Goal: Task Accomplishment & Management: Use online tool/utility

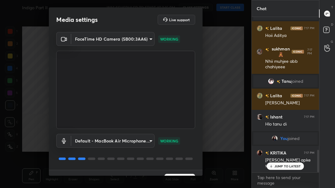
scroll to position [14, 0]
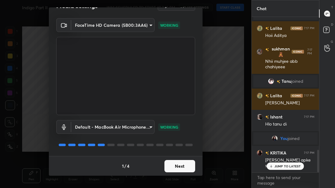
click at [174, 169] on button "Next" at bounding box center [179, 166] width 31 height 12
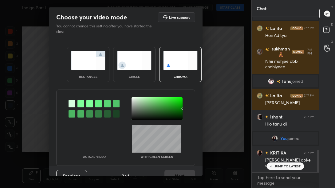
scroll to position [944, 0]
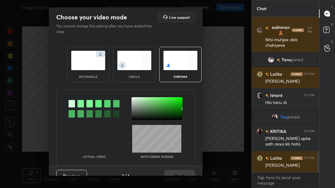
click at [81, 72] on div "rectangle" at bounding box center [88, 64] width 42 height 35
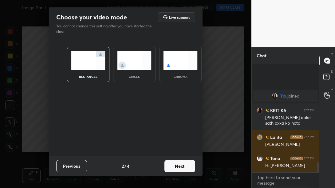
scroll to position [1061, 0]
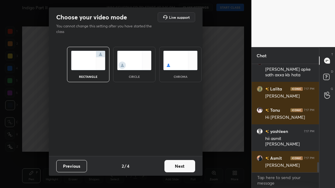
click at [182, 166] on button "Next" at bounding box center [179, 166] width 31 height 12
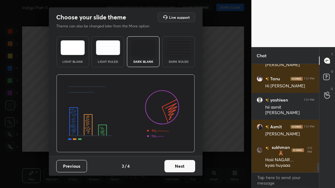
scroll to position [1113, 0]
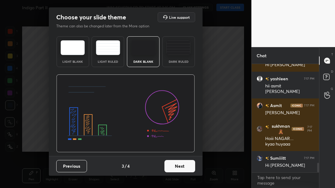
click at [182, 166] on button "Next" at bounding box center [179, 166] width 31 height 12
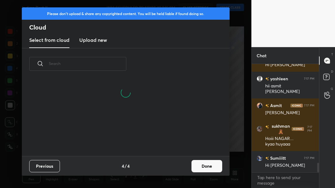
click at [201, 170] on button "Done" at bounding box center [206, 166] width 31 height 12
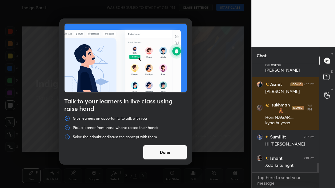
click at [176, 156] on button "Done" at bounding box center [165, 152] width 44 height 15
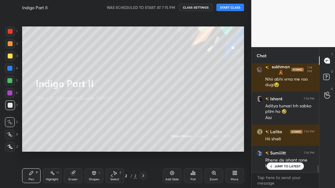
scroll to position [1601, 0]
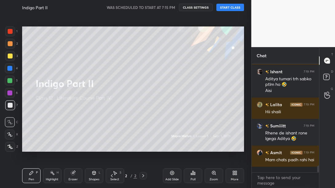
click at [223, 9] on button "START CLASS" at bounding box center [230, 7] width 28 height 7
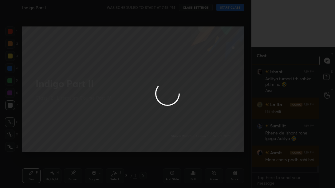
type textarea "x"
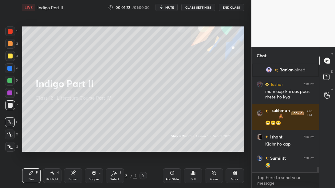
scroll to position [1978, 0]
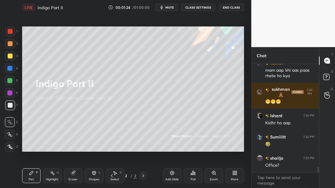
click at [170, 7] on span "mute" at bounding box center [169, 7] width 9 height 4
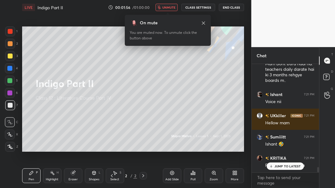
scroll to position [2121, 0]
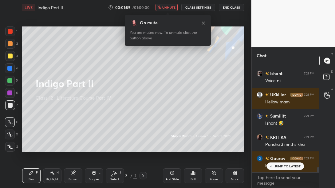
click at [167, 8] on span "unmute" at bounding box center [168, 7] width 13 height 4
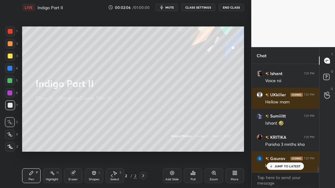
click at [167, 8] on span "mute" at bounding box center [169, 7] width 9 height 4
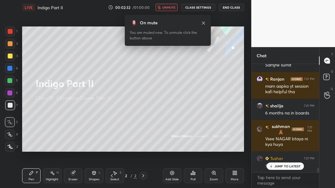
scroll to position [2413, 0]
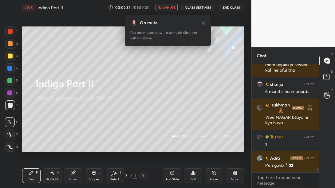
click at [167, 8] on span "unmute" at bounding box center [168, 7] width 13 height 4
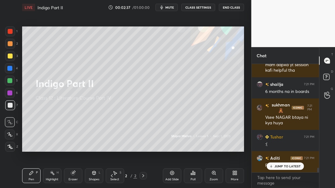
scroll to position [2439, 0]
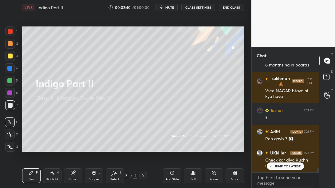
click at [11, 57] on div at bounding box center [10, 55] width 5 height 5
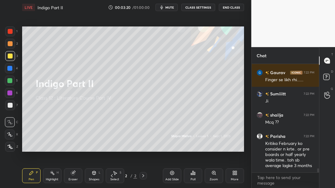
scroll to position [2721, 0]
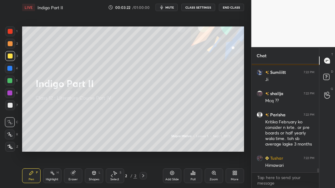
click at [232, 178] on div "More" at bounding box center [235, 179] width 8 height 3
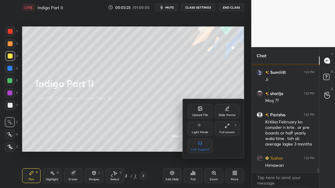
scroll to position [2743, 0]
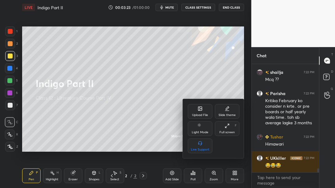
click at [202, 115] on div "Upload File" at bounding box center [200, 114] width 16 height 3
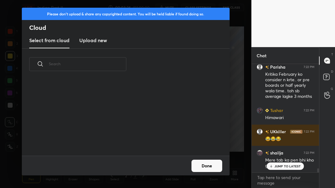
scroll to position [76, 197]
click at [92, 45] on new "Upload new" at bounding box center [93, 40] width 28 height 15
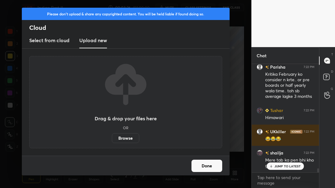
click at [131, 135] on label "Browse" at bounding box center [125, 138] width 27 height 10
click at [112, 135] on input "Browse" at bounding box center [112, 138] width 0 height 10
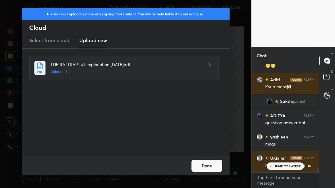
scroll to position [2631, 0]
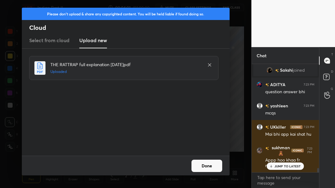
click at [205, 165] on button "Done" at bounding box center [206, 165] width 31 height 12
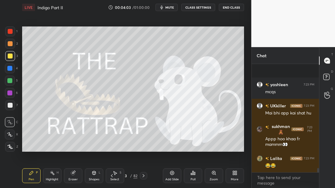
scroll to position [2688, 0]
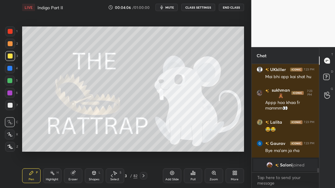
click at [143, 174] on icon at bounding box center [143, 175] width 5 height 5
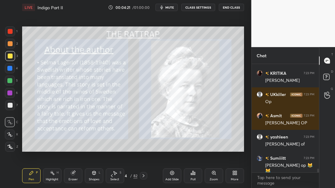
scroll to position [3002, 0]
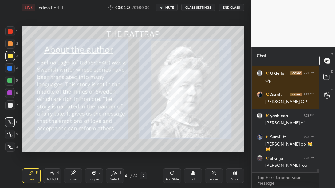
click at [230, 8] on button "End Class" at bounding box center [231, 7] width 25 height 7
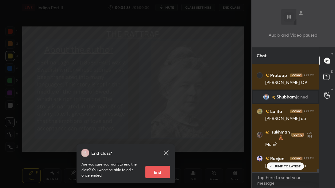
scroll to position [3196, 0]
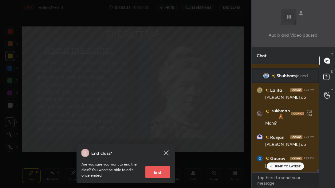
click at [164, 151] on icon at bounding box center [165, 152] width 7 height 7
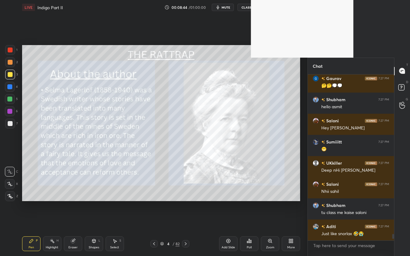
scroll to position [164, 84]
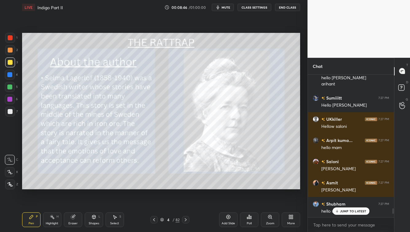
click at [162, 187] on icon at bounding box center [162, 220] width 4 height 4
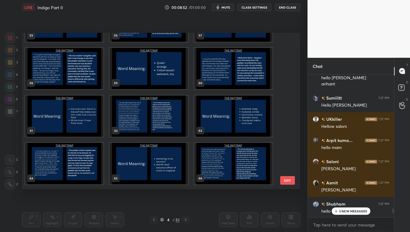
click at [334, 187] on div "3 NEW MESSAGES" at bounding box center [351, 210] width 39 height 7
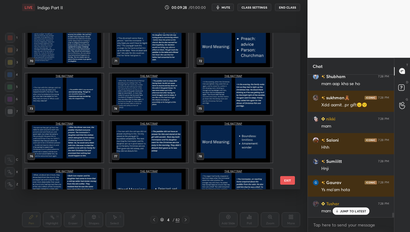
click at [154, 98] on img "grid" at bounding box center [149, 93] width 78 height 41
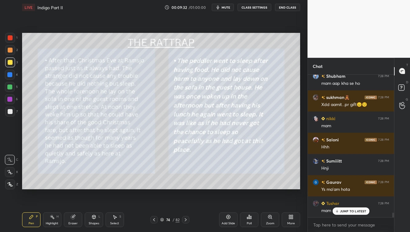
click at [188, 187] on icon at bounding box center [185, 219] width 5 height 5
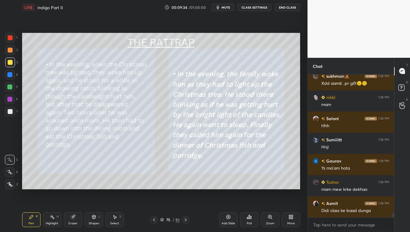
click at [188, 187] on icon at bounding box center [185, 219] width 5 height 5
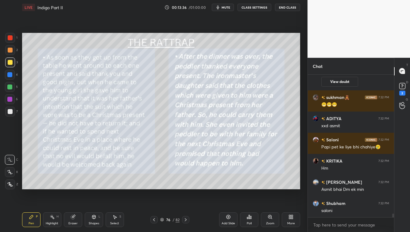
scroll to position [5503, 0]
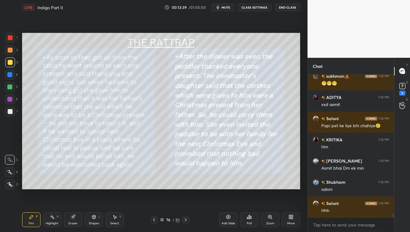
click at [187, 187] on div at bounding box center [185, 219] width 7 height 7
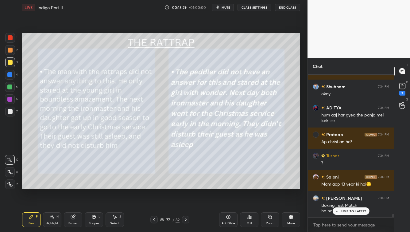
scroll to position [5903, 0]
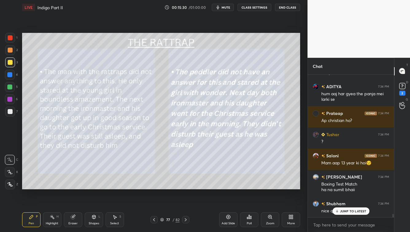
click at [334, 187] on p "JUMP TO LATEST" at bounding box center [353, 211] width 26 height 4
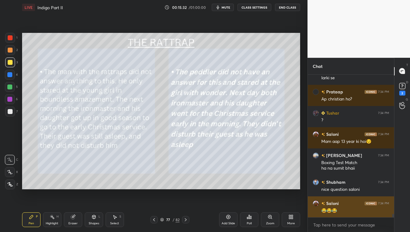
scroll to position [5946, 0]
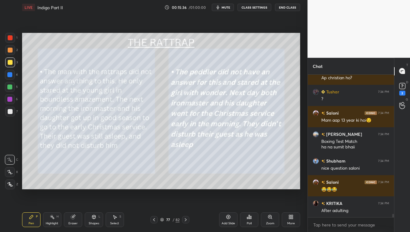
click at [186, 187] on icon at bounding box center [185, 219] width 5 height 5
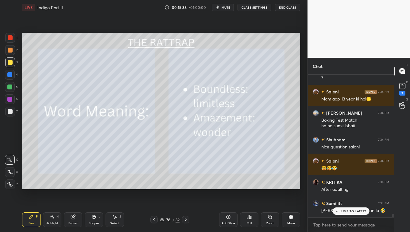
scroll to position [5988, 0]
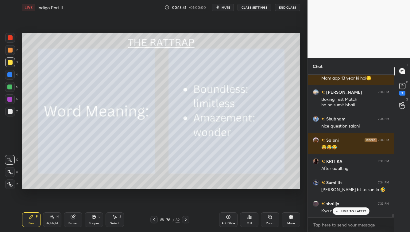
click at [186, 187] on icon at bounding box center [185, 219] width 5 height 5
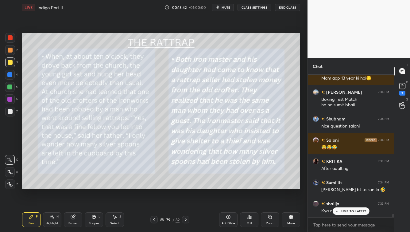
click at [334, 187] on p "JUMP TO LATEST" at bounding box center [353, 211] width 26 height 4
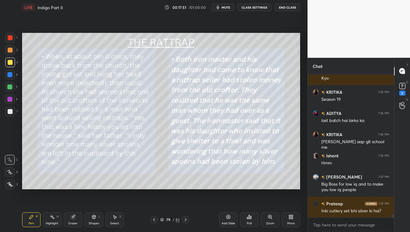
scroll to position [6381, 0]
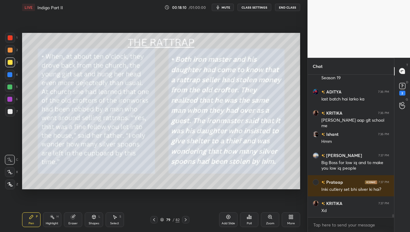
click at [185, 187] on icon at bounding box center [185, 219] width 5 height 5
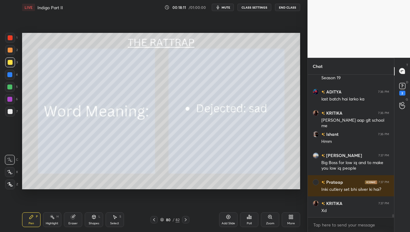
scroll to position [6402, 0]
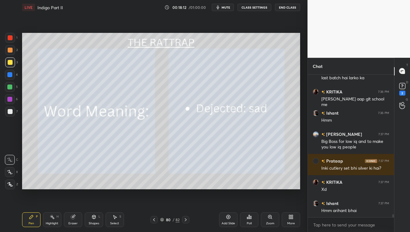
click at [185, 187] on icon at bounding box center [185, 219] width 5 height 5
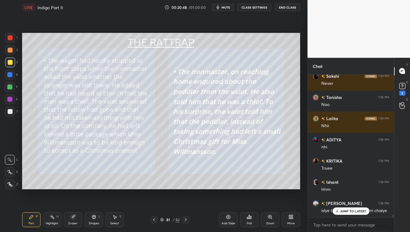
scroll to position [6874, 0]
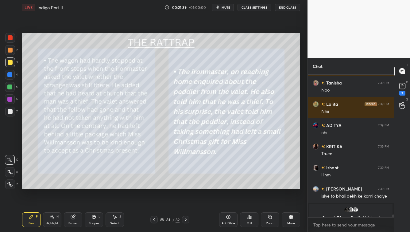
click at [186, 187] on icon at bounding box center [185, 219] width 5 height 5
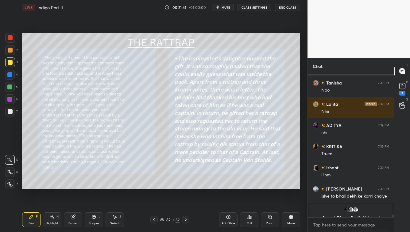
scroll to position [6409, 0]
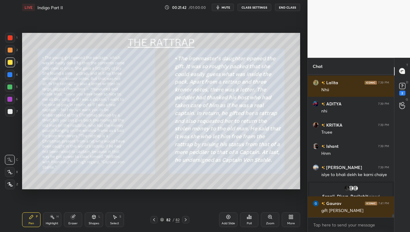
click at [267, 187] on div "Zoom" at bounding box center [270, 219] width 18 height 15
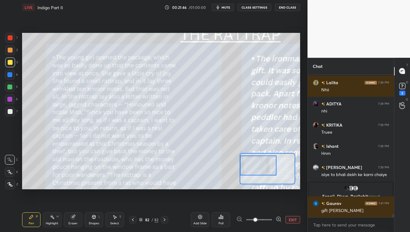
drag, startPoint x: 264, startPoint y: 166, endPoint x: 245, endPoint y: 164, distance: 18.6
click at [245, 163] on div at bounding box center [258, 165] width 36 height 20
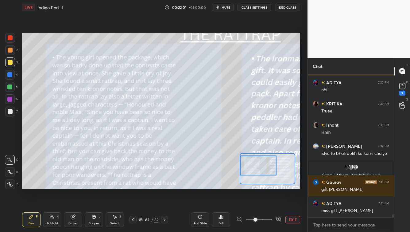
scroll to position [6456, 0]
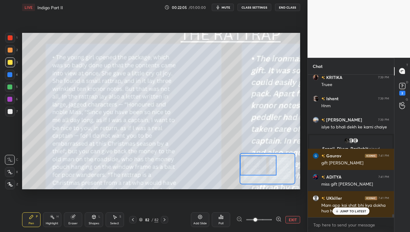
click at [334, 187] on p "JUMP TO LATEST" at bounding box center [353, 211] width 26 height 4
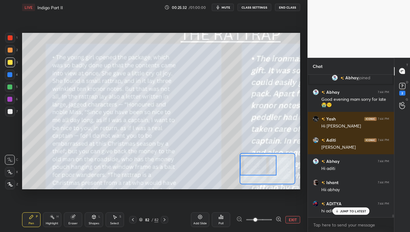
scroll to position [6897, 0]
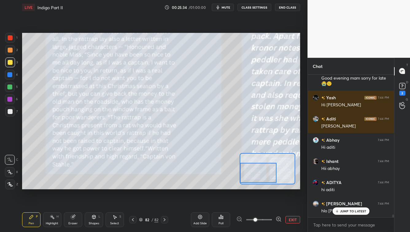
drag, startPoint x: 266, startPoint y: 168, endPoint x: 266, endPoint y: 175, distance: 7.4
click at [266, 175] on div at bounding box center [258, 173] width 36 height 20
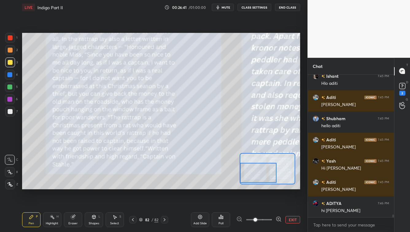
scroll to position [7173, 0]
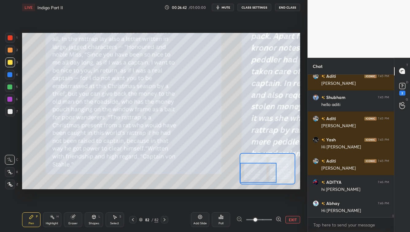
click at [140, 187] on icon at bounding box center [141, 220] width 4 height 4
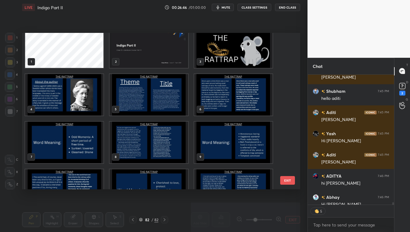
scroll to position [0, 0]
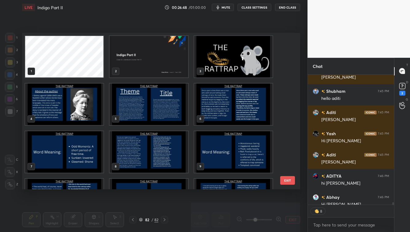
click at [171, 109] on img "grid" at bounding box center [149, 103] width 78 height 41
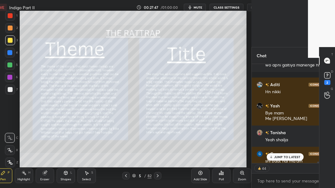
scroll to position [95, 65]
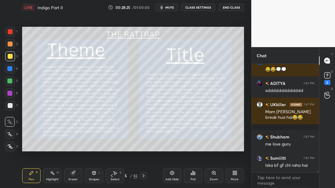
click at [160, 7] on button "mute" at bounding box center [166, 7] width 22 height 7
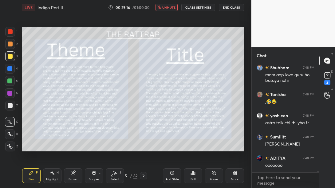
scroll to position [8238, 0]
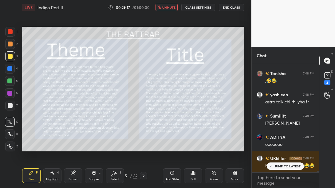
click at [168, 7] on span "unmute" at bounding box center [168, 7] width 13 height 4
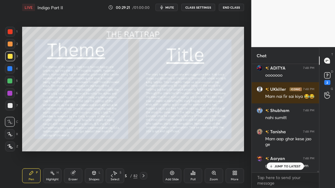
scroll to position [8328, 0]
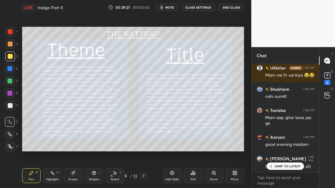
click at [281, 162] on div "nikki 7:47 PM [PERSON_NAME] ?? Tanisha 7:48 PM Karam kro kand ho jata hai these…" at bounding box center [286, 118] width 68 height 108
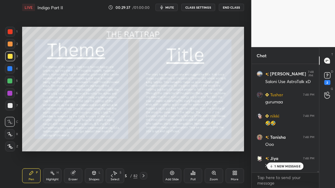
scroll to position [8434, 0]
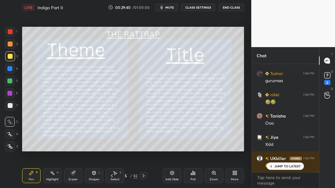
click at [214, 180] on div "Zoom" at bounding box center [213, 179] width 8 height 3
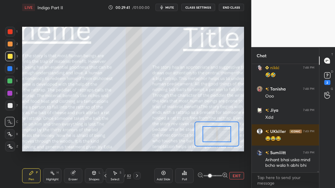
scroll to position [8482, 0]
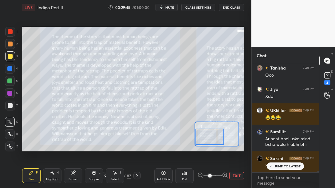
drag, startPoint x: 220, startPoint y: 136, endPoint x: 211, endPoint y: 139, distance: 9.2
click at [211, 139] on div at bounding box center [209, 136] width 29 height 16
click at [166, 9] on span "mute" at bounding box center [169, 7] width 9 height 4
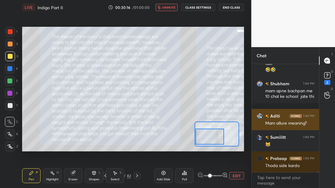
scroll to position [8696, 0]
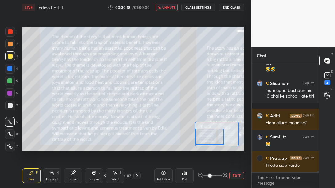
click at [166, 7] on span "unmute" at bounding box center [168, 7] width 13 height 4
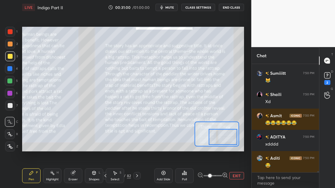
scroll to position [9031, 0]
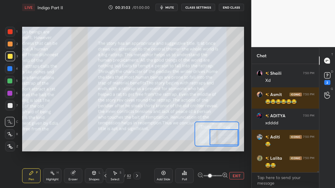
drag, startPoint x: 215, startPoint y: 139, endPoint x: 229, endPoint y: 140, distance: 14.1
click at [229, 140] on div at bounding box center [223, 137] width 29 height 16
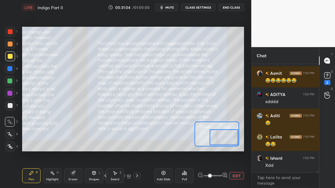
click at [170, 6] on span "mute" at bounding box center [169, 7] width 9 height 4
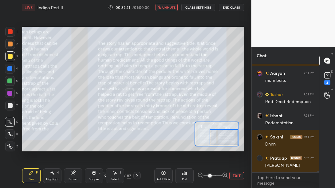
scroll to position [9545, 0]
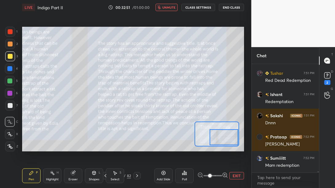
click at [171, 6] on span "unmute" at bounding box center [168, 7] width 13 height 4
click at [171, 6] on span "mute" at bounding box center [169, 7] width 9 height 4
click at [171, 6] on span "unmute" at bounding box center [168, 7] width 13 height 4
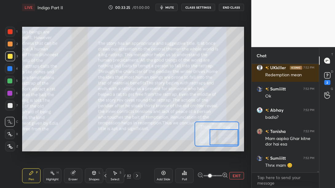
scroll to position [9741, 0]
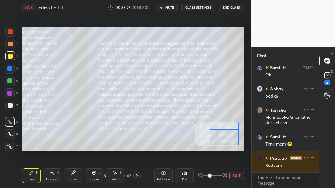
click at [174, 9] on span "mute" at bounding box center [169, 7] width 9 height 4
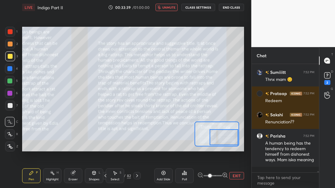
scroll to position [9827, 0]
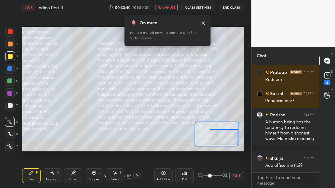
click at [233, 176] on button "EXIT" at bounding box center [236, 175] width 15 height 7
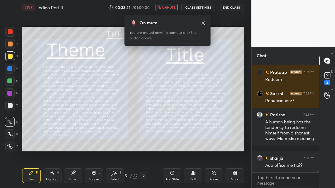
scroll to position [9853, 0]
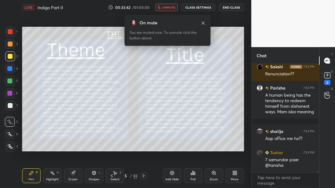
click at [135, 175] on div "82" at bounding box center [135, 176] width 4 height 6
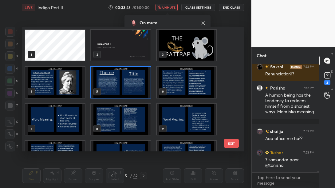
scroll to position [9880, 0]
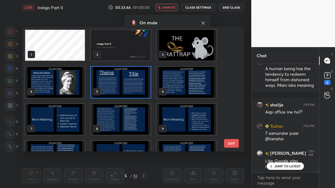
click at [140, 49] on img "grid" at bounding box center [121, 45] width 60 height 31
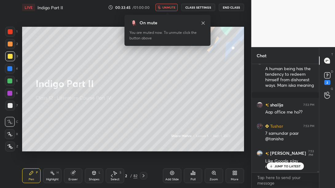
scroll to position [9901, 0]
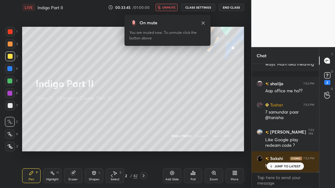
click at [174, 4] on button "unmute" at bounding box center [166, 7] width 22 height 7
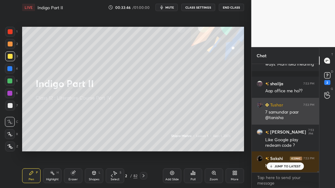
scroll to position [9901, 0]
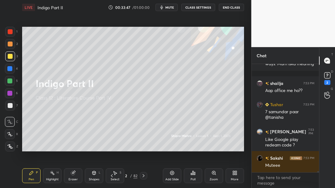
click at [239, 175] on div "More" at bounding box center [234, 175] width 18 height 15
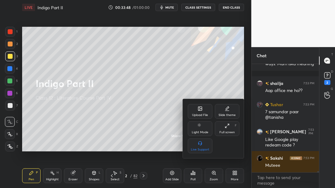
click at [200, 115] on div "Upload File" at bounding box center [200, 114] width 16 height 3
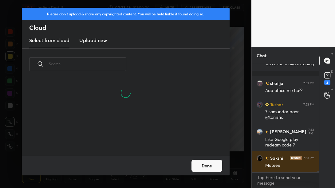
click at [97, 38] on h3 "Upload new" at bounding box center [93, 40] width 28 height 7
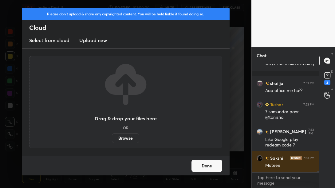
click at [122, 140] on label "Browse" at bounding box center [125, 138] width 27 height 10
click at [112, 140] on input "Browse" at bounding box center [112, 138] width 0 height 10
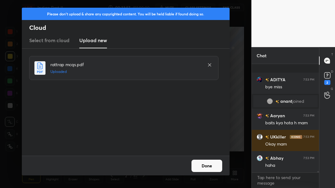
scroll to position [10043, 0]
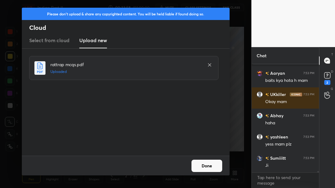
click at [200, 164] on button "Done" at bounding box center [206, 165] width 31 height 12
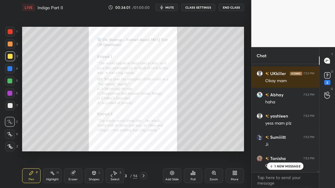
scroll to position [10096, 0]
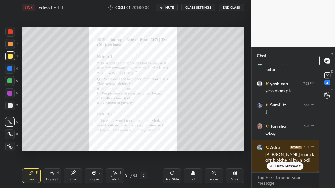
click at [215, 178] on div "Zoom" at bounding box center [213, 179] width 8 height 3
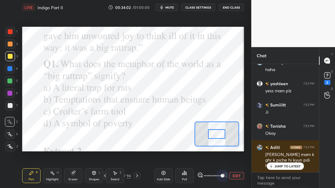
click at [221, 174] on span at bounding box center [212, 175] width 18 height 9
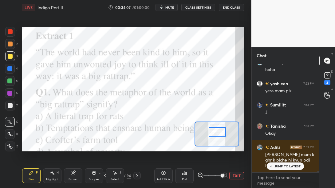
click at [218, 133] on div at bounding box center [217, 132] width 17 height 10
click at [280, 168] on div "JUMP TO LATEST" at bounding box center [285, 165] width 37 height 7
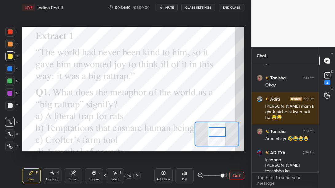
scroll to position [10171, 0]
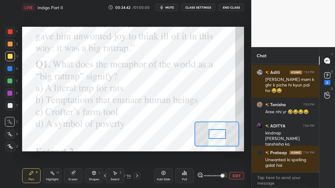
click at [220, 136] on div at bounding box center [217, 134] width 17 height 10
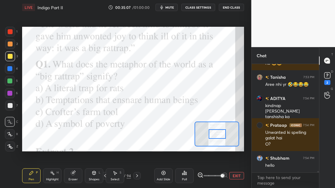
scroll to position [10246, 0]
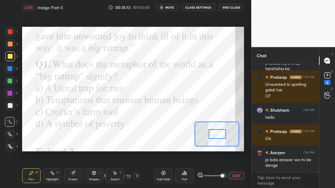
click at [186, 178] on div "Poll" at bounding box center [184, 179] width 5 height 3
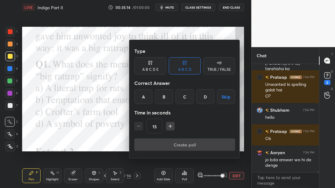
click at [162, 99] on div "B" at bounding box center [164, 96] width 18 height 15
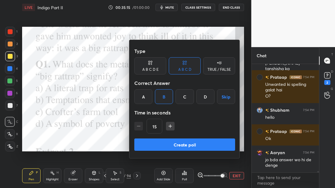
click at [160, 146] on button "Create poll" at bounding box center [184, 144] width 101 height 12
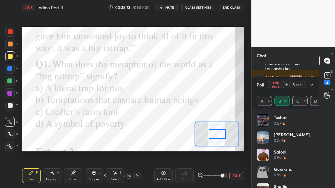
scroll to position [10299, 0]
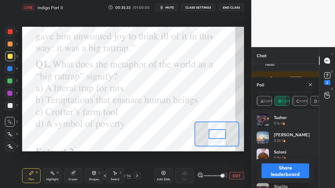
click at [311, 82] on icon at bounding box center [310, 84] width 5 height 5
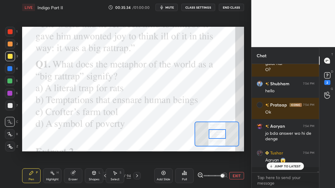
scroll to position [10268, 0]
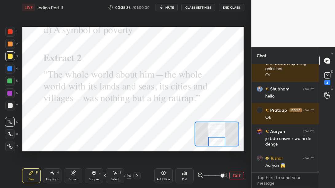
drag, startPoint x: 215, startPoint y: 133, endPoint x: 214, endPoint y: 141, distance: 8.0
click at [214, 141] on div at bounding box center [216, 142] width 17 height 10
click at [137, 175] on icon at bounding box center [137, 175] width 5 height 5
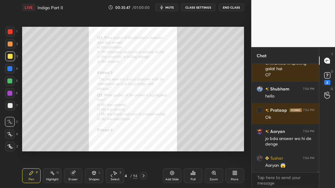
click at [212, 178] on div "Zoom" at bounding box center [213, 179] width 8 height 3
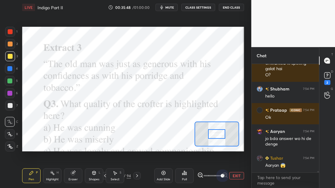
click at [220, 175] on span at bounding box center [212, 175] width 18 height 9
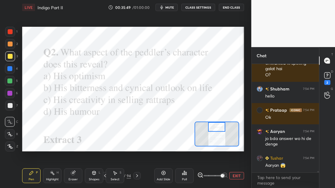
drag, startPoint x: 221, startPoint y: 136, endPoint x: 221, endPoint y: 127, distance: 8.3
click at [221, 127] on div at bounding box center [216, 127] width 17 height 10
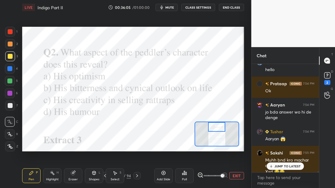
scroll to position [10300, 0]
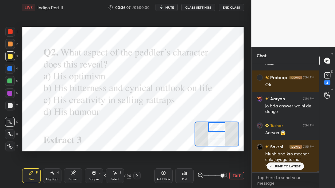
click at [187, 178] on div "Poll" at bounding box center [184, 175] width 18 height 15
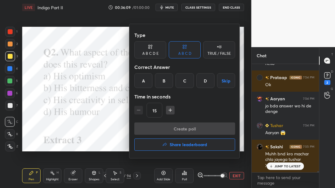
click at [168, 81] on div "B" at bounding box center [164, 80] width 18 height 15
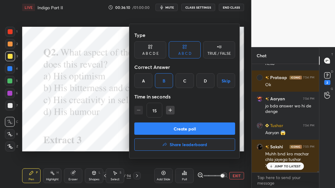
click at [180, 129] on button "Create poll" at bounding box center [184, 128] width 101 height 12
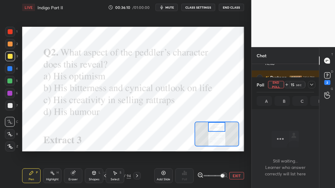
scroll to position [79, 65]
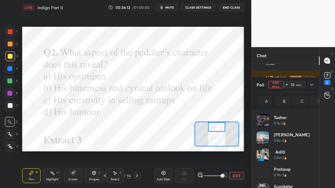
click at [312, 84] on icon at bounding box center [311, 85] width 3 height 2
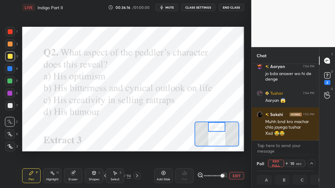
click at [169, 9] on span "mute" at bounding box center [169, 7] width 9 height 4
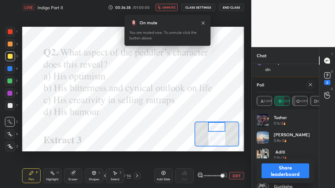
click at [310, 83] on icon at bounding box center [310, 84] width 5 height 5
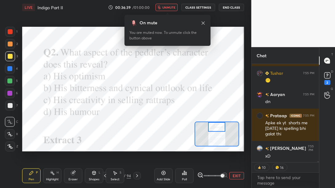
click at [166, 6] on span "unmute" at bounding box center [168, 7] width 13 height 4
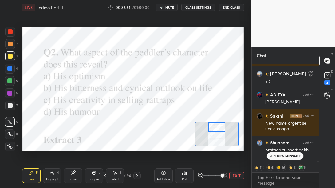
click at [283, 154] on p "1 NEW MESSAGE" at bounding box center [287, 156] width 26 height 4
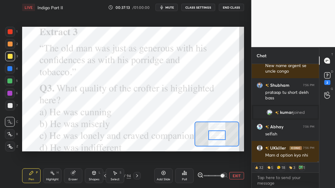
drag, startPoint x: 215, startPoint y: 127, endPoint x: 215, endPoint y: 135, distance: 8.0
click at [215, 135] on div at bounding box center [216, 135] width 17 height 10
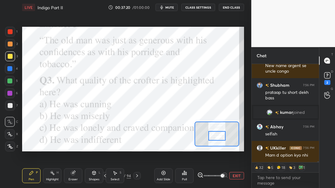
click at [215, 136] on div at bounding box center [216, 136] width 17 height 10
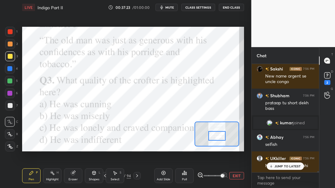
click at [280, 162] on div "JUMP TO LATEST" at bounding box center [285, 165] width 37 height 7
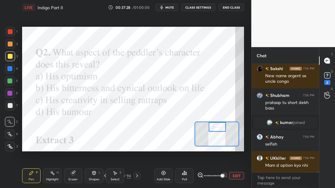
drag, startPoint x: 220, startPoint y: 135, endPoint x: 220, endPoint y: 127, distance: 8.9
click at [220, 127] on div at bounding box center [217, 127] width 17 height 10
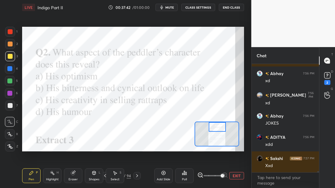
scroll to position [9623, 0]
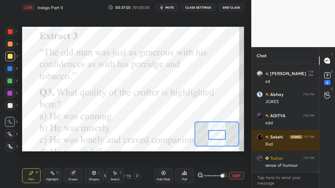
drag, startPoint x: 214, startPoint y: 128, endPoint x: 214, endPoint y: 137, distance: 8.3
click at [214, 137] on div at bounding box center [216, 135] width 17 height 10
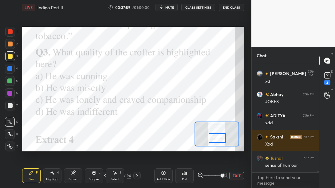
click at [212, 135] on div at bounding box center [217, 138] width 17 height 10
click at [180, 178] on div "Poll" at bounding box center [184, 175] width 18 height 15
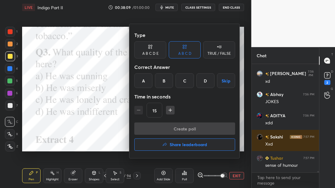
click at [189, 81] on div "C" at bounding box center [184, 80] width 18 height 15
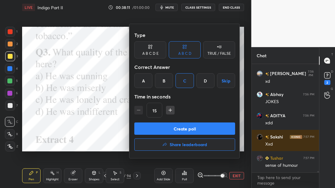
click at [182, 131] on button "Create poll" at bounding box center [184, 128] width 101 height 12
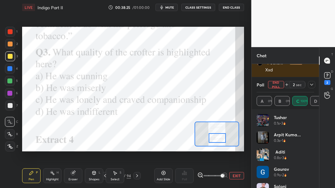
scroll to position [9718, 0]
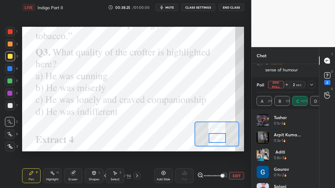
click at [311, 82] on icon at bounding box center [311, 84] width 5 height 5
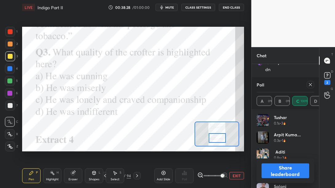
scroll to position [9761, 0]
click at [312, 85] on icon at bounding box center [310, 84] width 5 height 5
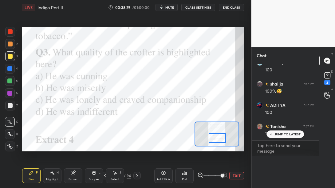
scroll to position [0, 0]
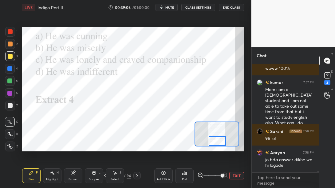
drag, startPoint x: 216, startPoint y: 135, endPoint x: 216, endPoint y: 140, distance: 4.9
click at [216, 140] on div at bounding box center [217, 141] width 17 height 10
click at [135, 177] on icon at bounding box center [137, 175] width 5 height 5
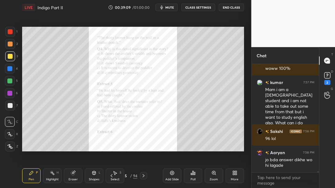
click at [219, 177] on div "Zoom" at bounding box center [214, 175] width 18 height 15
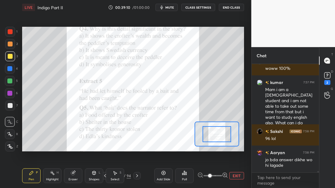
click at [221, 175] on span at bounding box center [212, 175] width 18 height 9
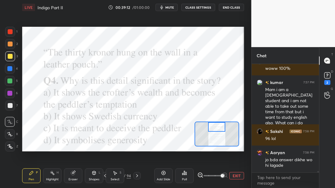
drag, startPoint x: 221, startPoint y: 132, endPoint x: 221, endPoint y: 123, distance: 8.9
click at [221, 123] on div at bounding box center [216, 127] width 17 height 10
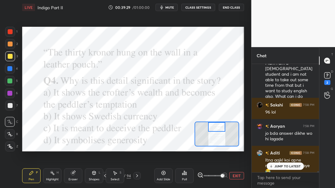
click at [287, 164] on p "JUMP TO LATEST" at bounding box center [287, 166] width 26 height 4
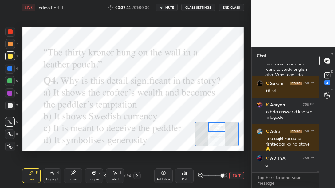
click at [188, 174] on div "Poll" at bounding box center [184, 175] width 18 height 15
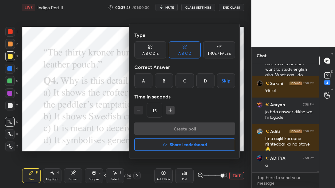
click at [146, 77] on div "A" at bounding box center [143, 80] width 18 height 15
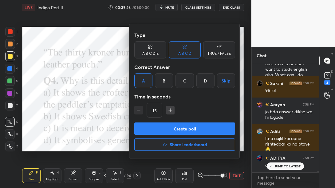
scroll to position [9921, 0]
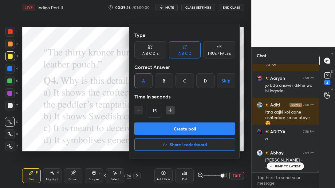
click at [167, 131] on button "Create poll" at bounding box center [184, 128] width 101 height 12
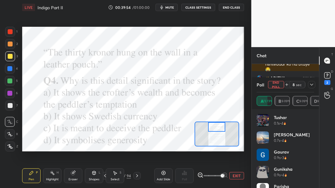
scroll to position [10001, 0]
click at [311, 85] on icon at bounding box center [311, 85] width 3 height 2
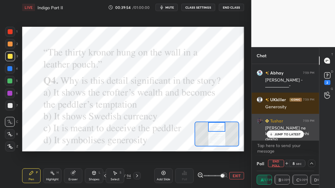
scroll to position [0, 2]
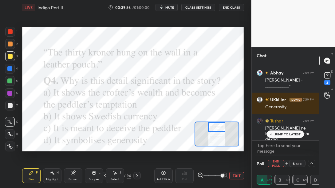
click at [281, 135] on p "JUMP TO LATEST" at bounding box center [287, 134] width 26 height 4
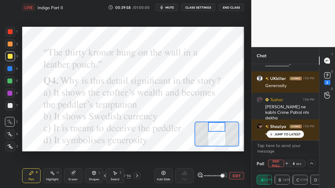
click at [169, 7] on span "mute" at bounding box center [169, 7] width 9 height 4
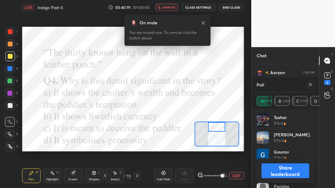
scroll to position [10172, 0]
click at [174, 4] on button "unmute" at bounding box center [166, 7] width 22 height 7
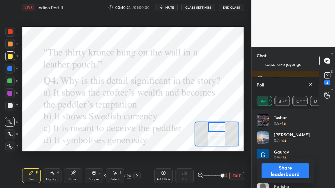
click at [310, 84] on icon at bounding box center [310, 84] width 5 height 5
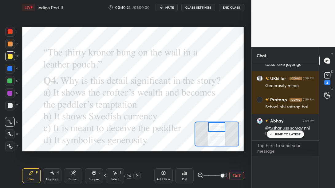
scroll to position [0, 0]
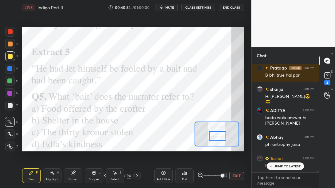
drag, startPoint x: 217, startPoint y: 130, endPoint x: 218, endPoint y: 139, distance: 9.0
click at [218, 139] on div at bounding box center [217, 136] width 17 height 10
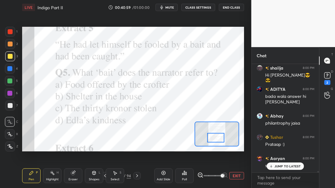
click at [218, 136] on div at bounding box center [215, 138] width 17 height 10
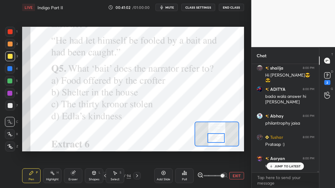
click at [218, 136] on div at bounding box center [215, 138] width 17 height 10
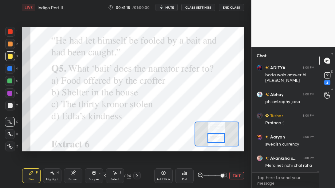
click at [181, 177] on div "Poll" at bounding box center [184, 175] width 18 height 15
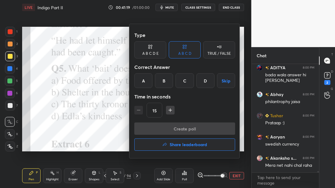
click at [187, 82] on div "C" at bounding box center [184, 80] width 18 height 15
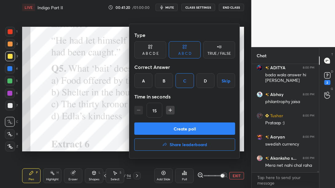
click at [183, 129] on button "Create poll" at bounding box center [184, 128] width 101 height 12
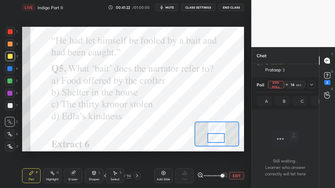
click at [313, 83] on icon at bounding box center [311, 84] width 5 height 5
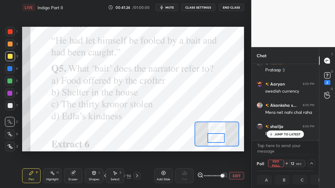
click at [280, 136] on div "JUMP TO LATEST" at bounding box center [285, 133] width 37 height 7
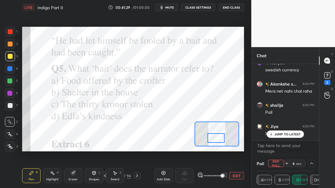
scroll to position [10474, 0]
click at [287, 133] on p "JUMP TO LATEST" at bounding box center [287, 134] width 26 height 4
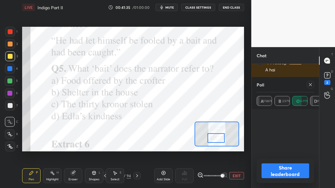
scroll to position [40, 56]
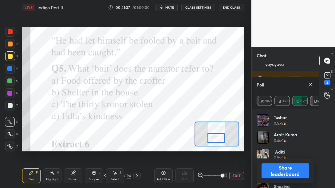
click at [311, 84] on icon at bounding box center [310, 84] width 5 height 5
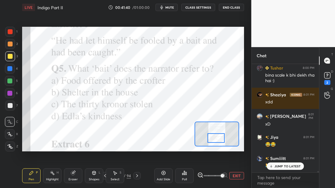
click at [278, 167] on p "JUMP TO LATEST" at bounding box center [287, 166] width 26 height 4
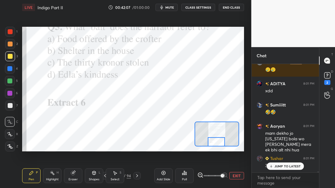
drag, startPoint x: 219, startPoint y: 138, endPoint x: 219, endPoint y: 143, distance: 5.8
click at [219, 143] on div at bounding box center [216, 142] width 17 height 10
click at [137, 175] on icon at bounding box center [137, 175] width 2 height 3
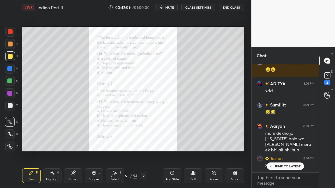
click at [218, 173] on div "Zoom" at bounding box center [214, 175] width 18 height 15
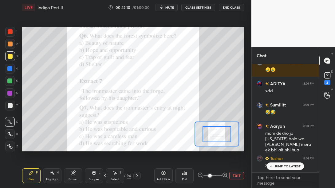
click at [218, 173] on span at bounding box center [212, 175] width 18 height 9
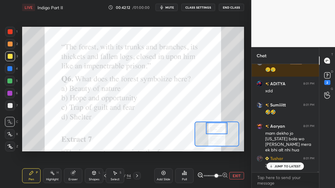
drag, startPoint x: 221, startPoint y: 134, endPoint x: 221, endPoint y: 124, distance: 9.8
click at [221, 124] on div at bounding box center [217, 128] width 22 height 12
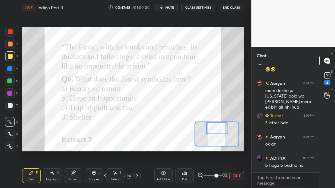
scroll to position [10840, 0]
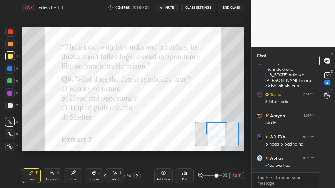
click at [185, 176] on div "Poll" at bounding box center [184, 175] width 18 height 15
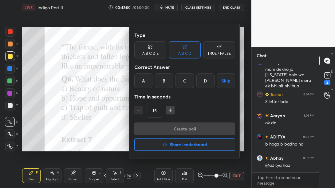
click at [182, 80] on div "C" at bounding box center [184, 80] width 18 height 15
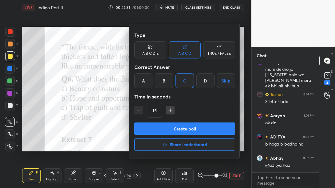
click at [178, 131] on button "Create poll" at bounding box center [184, 128] width 101 height 12
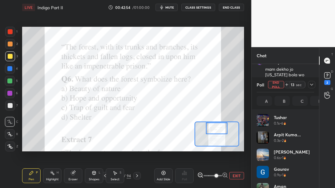
scroll to position [72, 56]
click at [311, 84] on icon at bounding box center [311, 84] width 5 height 5
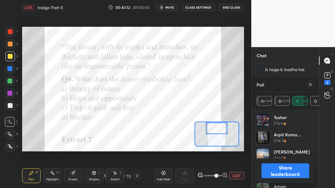
scroll to position [10935, 0]
click at [309, 83] on icon at bounding box center [310, 84] width 5 height 5
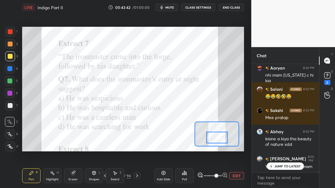
drag, startPoint x: 215, startPoint y: 131, endPoint x: 215, endPoint y: 140, distance: 9.2
click at [215, 140] on div at bounding box center [217, 137] width 22 height 12
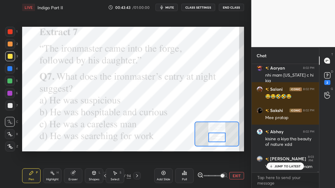
click at [221, 175] on span at bounding box center [223, 176] width 4 height 4
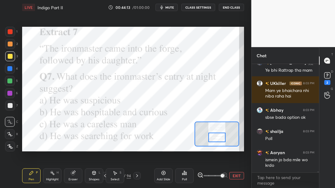
scroll to position [11153, 0]
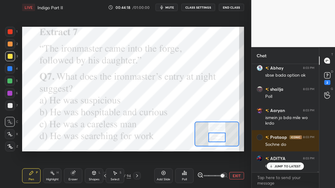
click at [186, 175] on icon at bounding box center [184, 172] width 5 height 5
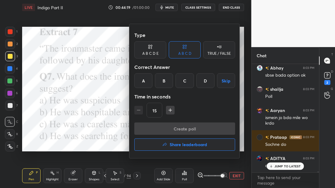
click at [164, 79] on div "B" at bounding box center [164, 80] width 18 height 15
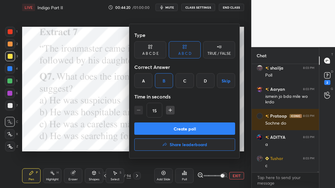
click at [165, 127] on button "Create poll" at bounding box center [184, 128] width 101 height 12
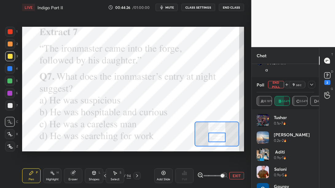
click at [311, 84] on icon at bounding box center [311, 85] width 3 height 2
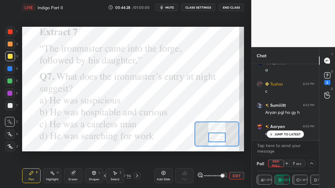
click at [287, 133] on p "JUMP TO LATEST" at bounding box center [287, 134] width 26 height 4
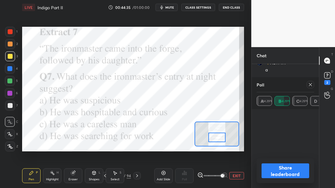
scroll to position [72, 56]
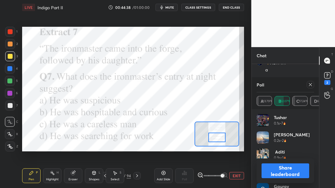
click at [311, 86] on icon at bounding box center [310, 84] width 5 height 5
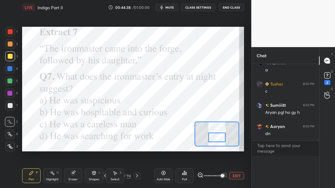
scroll to position [0, 0]
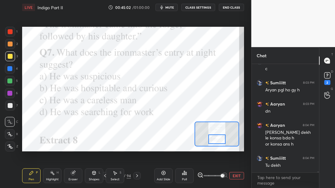
drag, startPoint x: 223, startPoint y: 136, endPoint x: 223, endPoint y: 144, distance: 7.7
click at [223, 144] on div at bounding box center [216, 139] width 17 height 10
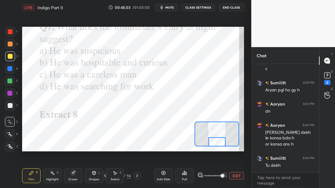
click at [135, 176] on icon at bounding box center [137, 175] width 5 height 5
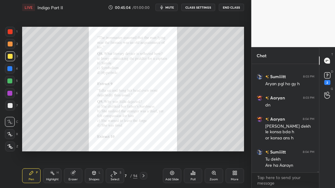
click at [214, 170] on div "Zoom" at bounding box center [214, 175] width 18 height 15
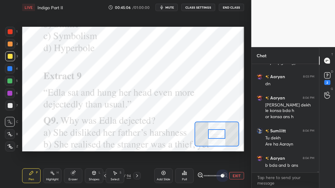
click at [220, 174] on span at bounding box center [212, 175] width 18 height 9
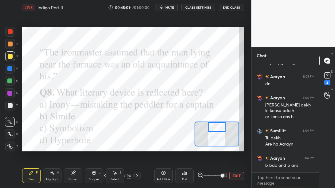
drag, startPoint x: 218, startPoint y: 133, endPoint x: 218, endPoint y: 126, distance: 7.4
click at [218, 126] on div at bounding box center [216, 127] width 17 height 10
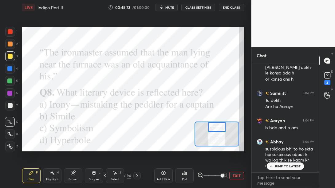
click at [280, 167] on p "JUMP TO LATEST" at bounding box center [287, 166] width 26 height 4
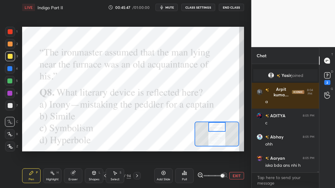
scroll to position [11504, 0]
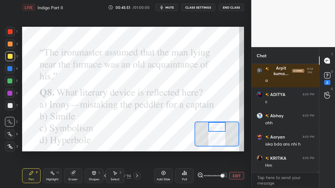
click at [185, 180] on div "Poll" at bounding box center [184, 179] width 5 height 3
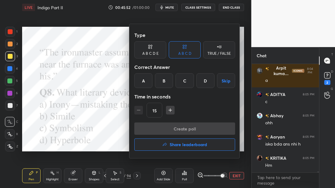
click at [143, 79] on div "A" at bounding box center [143, 80] width 18 height 15
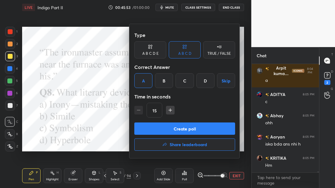
click at [156, 134] on button "Create poll" at bounding box center [184, 128] width 101 height 12
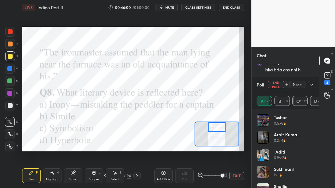
scroll to position [11599, 0]
click at [312, 84] on icon at bounding box center [311, 84] width 5 height 5
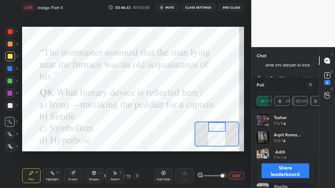
scroll to position [11689, 0]
click at [310, 84] on icon at bounding box center [310, 84] width 5 height 5
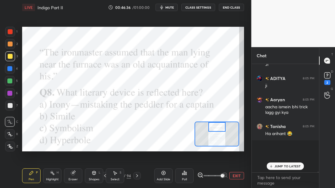
scroll to position [2, 2]
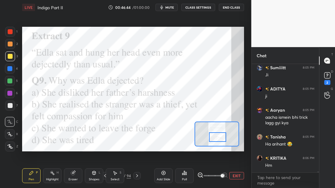
drag, startPoint x: 218, startPoint y: 128, endPoint x: 218, endPoint y: 138, distance: 10.2
click at [218, 138] on div at bounding box center [217, 137] width 17 height 10
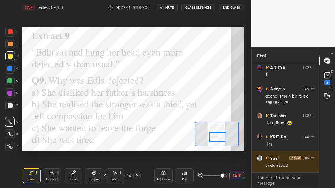
click at [188, 172] on div "Poll" at bounding box center [184, 175] width 18 height 15
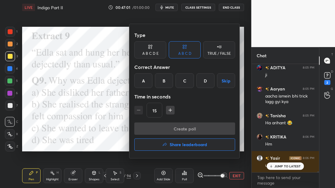
scroll to position [11721, 0]
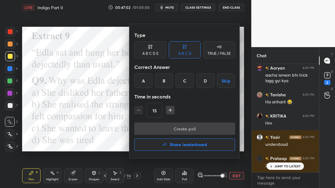
click at [166, 80] on div "B" at bounding box center [164, 80] width 18 height 15
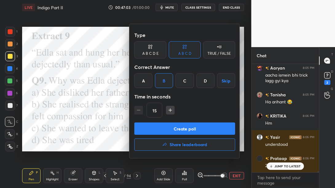
click at [170, 128] on button "Create poll" at bounding box center [184, 128] width 101 height 12
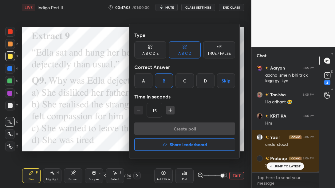
scroll to position [2, 2]
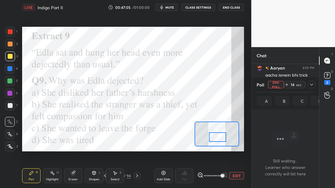
click at [311, 83] on icon at bounding box center [311, 84] width 5 height 5
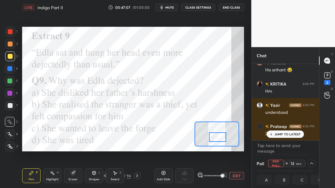
click at [283, 134] on p "JUMP TO LATEST" at bounding box center [287, 134] width 26 height 4
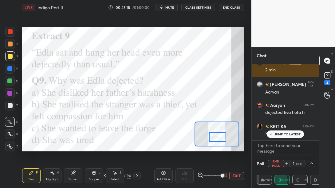
click at [283, 134] on p "JUMP TO LATEST" at bounding box center [287, 134] width 26 height 4
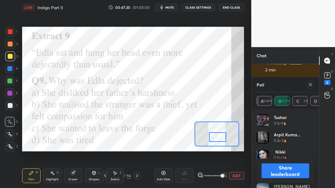
click at [311, 81] on div at bounding box center [310, 84] width 7 height 7
type textarea "x"
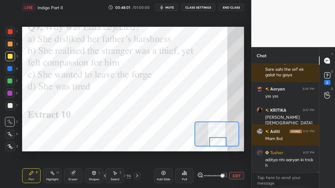
click at [215, 147] on div "Setting up your live class Poll for secs No correct answer Start poll" at bounding box center [133, 89] width 222 height 125
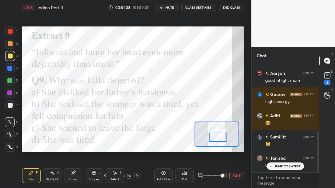
scroll to position [178, 0]
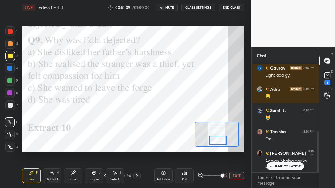
drag, startPoint x: 218, startPoint y: 136, endPoint x: 218, endPoint y: 139, distance: 3.1
click at [218, 139] on div at bounding box center [217, 140] width 17 height 10
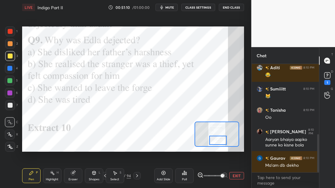
click at [138, 177] on icon at bounding box center [137, 175] width 5 height 5
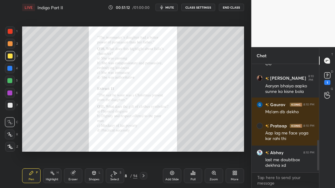
scroll to position [274, 0]
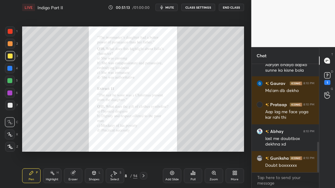
click at [213, 174] on icon at bounding box center [213, 172] width 5 height 5
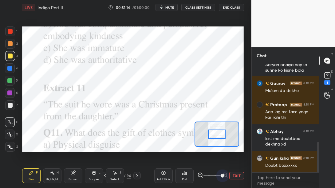
click at [219, 177] on span at bounding box center [212, 175] width 18 height 9
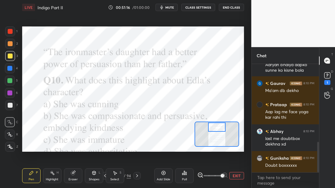
drag, startPoint x: 220, startPoint y: 133, endPoint x: 220, endPoint y: 125, distance: 8.3
click at [220, 125] on div at bounding box center [216, 127] width 17 height 10
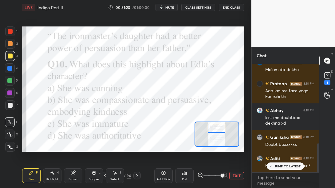
click at [220, 127] on div at bounding box center [216, 128] width 17 height 10
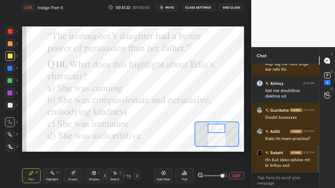
click at [295, 166] on div "Hn but sbko advice mt kr krituu xxd" at bounding box center [289, 163] width 49 height 12
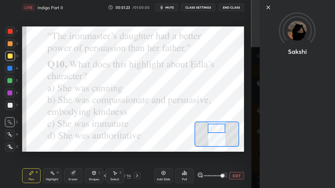
click at [268, 8] on icon at bounding box center [267, 7] width 7 height 7
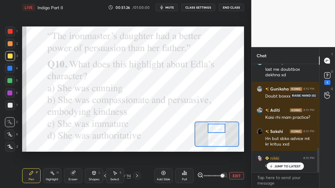
scroll to position [369, 0]
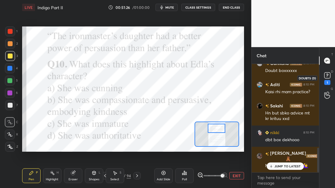
click at [328, 76] on rect at bounding box center [327, 75] width 6 height 6
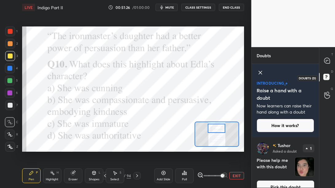
scroll to position [11, 0]
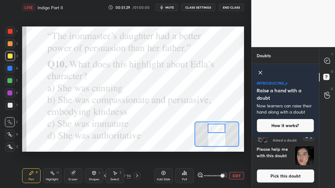
click at [287, 174] on button "Pick this doubt" at bounding box center [285, 176] width 58 height 14
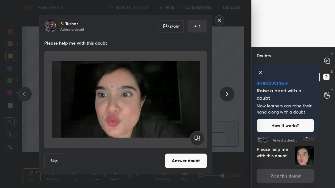
click at [218, 20] on rect at bounding box center [219, 20] width 10 height 10
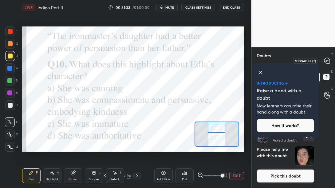
click at [329, 61] on icon at bounding box center [327, 61] width 6 height 6
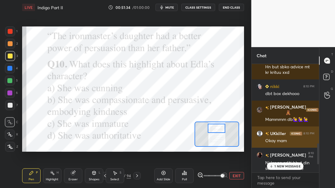
scroll to position [465, 0]
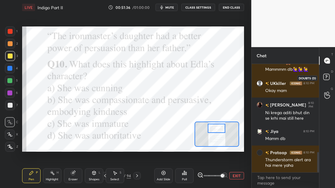
click at [326, 76] on rect at bounding box center [326, 77] width 6 height 6
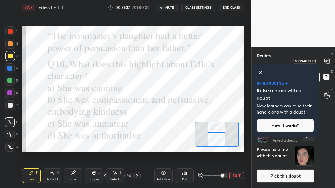
click at [329, 58] on icon at bounding box center [327, 60] width 6 height 6
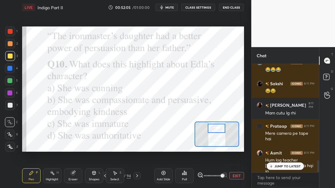
scroll to position [878, 0]
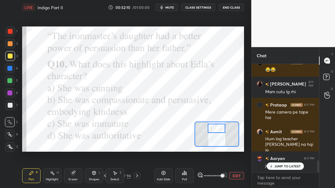
click at [182, 178] on div "Poll" at bounding box center [184, 179] width 5 height 3
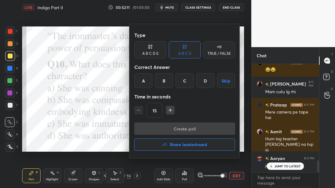
click at [162, 81] on div "B" at bounding box center [164, 80] width 18 height 15
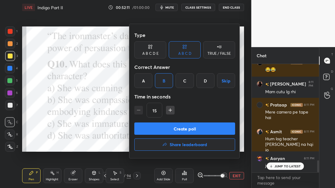
scroll to position [900, 0]
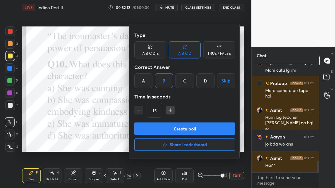
click at [165, 126] on button "Create poll" at bounding box center [184, 128] width 101 height 12
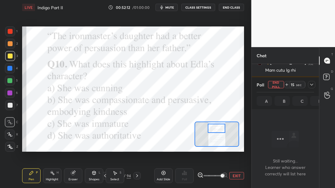
scroll to position [2, 2]
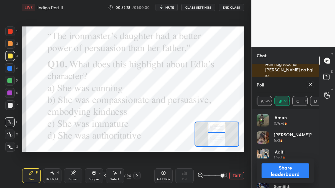
click at [276, 174] on button "Share leaderboard" at bounding box center [285, 170] width 48 height 15
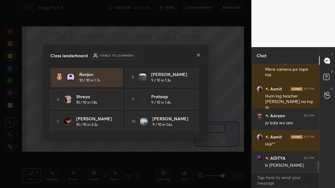
click at [198, 55] on icon at bounding box center [198, 54] width 3 height 3
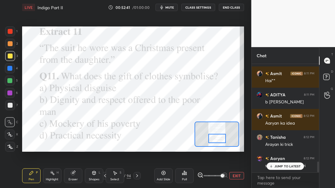
drag, startPoint x: 220, startPoint y: 129, endPoint x: 221, endPoint y: 139, distance: 10.2
click at [221, 139] on div at bounding box center [216, 139] width 17 height 10
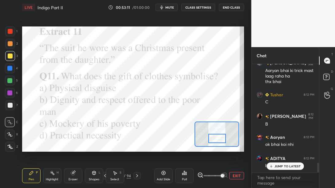
click at [181, 176] on div "Poll" at bounding box center [184, 175] width 18 height 15
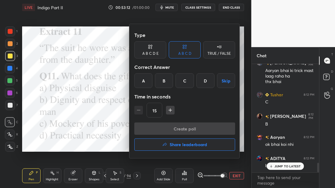
click at [161, 84] on div "B" at bounding box center [164, 80] width 18 height 15
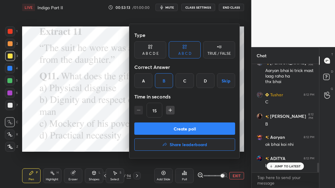
click at [160, 127] on button "Create poll" at bounding box center [184, 128] width 101 height 12
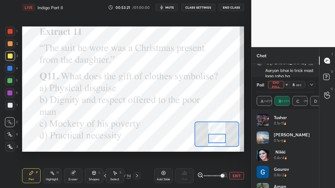
click at [311, 83] on icon at bounding box center [311, 84] width 5 height 5
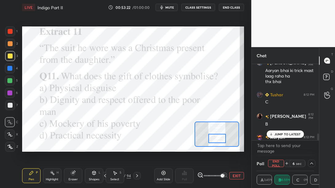
click at [273, 132] on div "JUMP TO LATEST" at bounding box center [285, 133] width 37 height 7
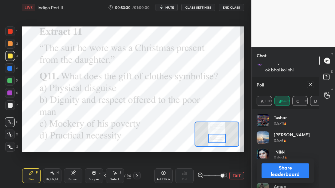
click at [311, 85] on icon at bounding box center [310, 84] width 5 height 5
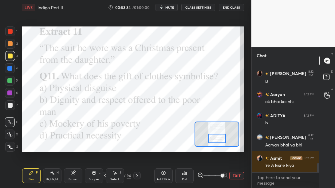
click at [137, 176] on icon at bounding box center [137, 175] width 2 height 3
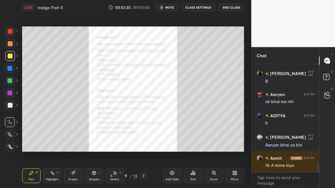
click at [214, 178] on div "Zoom" at bounding box center [213, 179] width 8 height 3
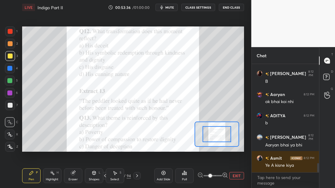
click at [222, 174] on icon at bounding box center [225, 175] width 6 height 6
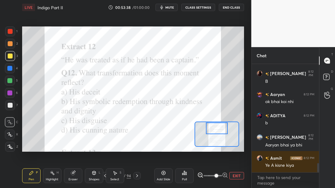
drag, startPoint x: 220, startPoint y: 135, endPoint x: 220, endPoint y: 124, distance: 10.4
click at [220, 124] on div at bounding box center [217, 128] width 22 height 12
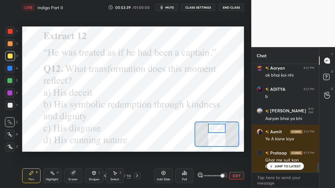
click at [221, 175] on span at bounding box center [223, 176] width 4 height 4
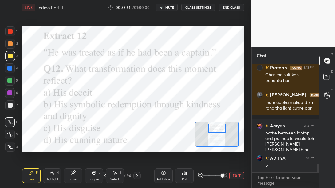
click at [181, 178] on div "Poll" at bounding box center [184, 175] width 18 height 15
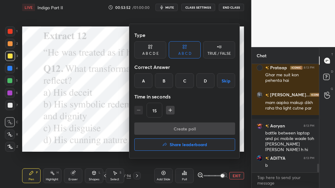
click at [167, 80] on div "B" at bounding box center [164, 80] width 18 height 15
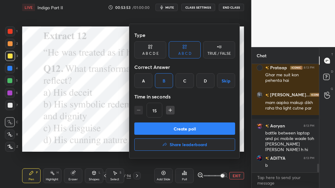
click at [166, 127] on button "Create poll" at bounding box center [184, 128] width 101 height 12
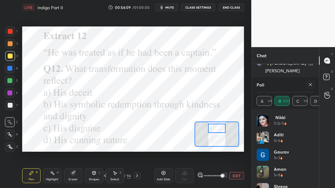
click at [312, 86] on icon at bounding box center [310, 84] width 5 height 5
type textarea "x"
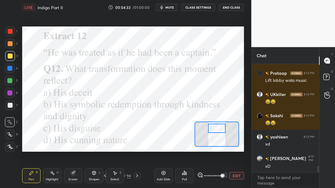
click at [172, 7] on span "mute" at bounding box center [169, 7] width 9 height 4
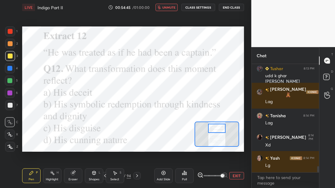
click at [172, 7] on span "unmute" at bounding box center [168, 7] width 13 height 4
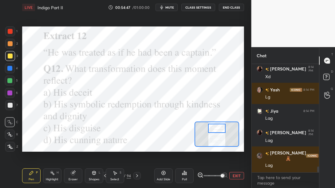
click at [212, 131] on div at bounding box center [216, 128] width 17 height 10
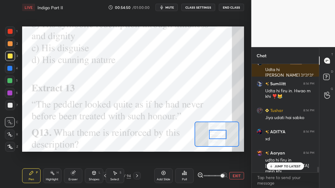
drag, startPoint x: 215, startPoint y: 129, endPoint x: 216, endPoint y: 135, distance: 6.2
click at [216, 135] on div at bounding box center [217, 135] width 17 height 10
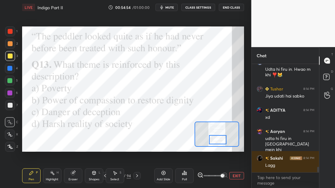
drag, startPoint x: 217, startPoint y: 134, endPoint x: 217, endPoint y: 139, distance: 5.2
click at [217, 139] on div at bounding box center [217, 140] width 17 height 10
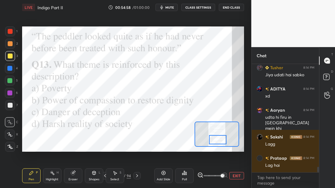
click at [169, 8] on span "mute" at bounding box center [169, 7] width 9 height 4
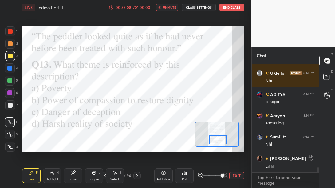
click at [163, 8] on button "unmute" at bounding box center [167, 7] width 22 height 7
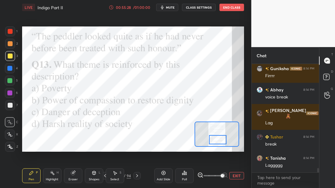
scroll to position [2520, 0]
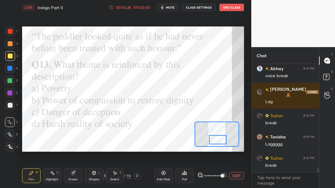
click at [168, 6] on span "mute" at bounding box center [170, 7] width 9 height 4
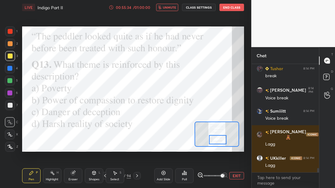
scroll to position [2630, 0]
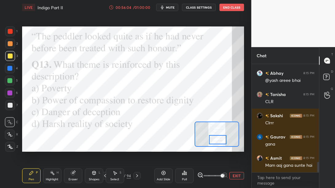
scroll to position [1024, 0]
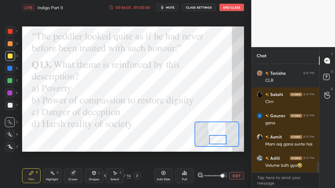
click at [173, 5] on button "mute" at bounding box center [167, 7] width 22 height 7
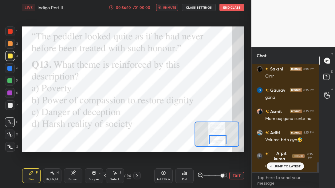
click at [186, 178] on div "Poll" at bounding box center [184, 179] width 5 height 3
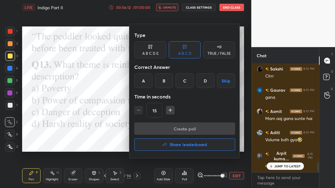
click at [165, 83] on div "B" at bounding box center [164, 80] width 18 height 15
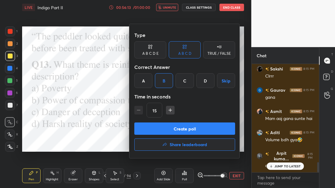
click at [162, 126] on button "Create poll" at bounding box center [184, 128] width 101 height 12
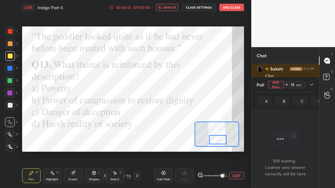
scroll to position [0, 0]
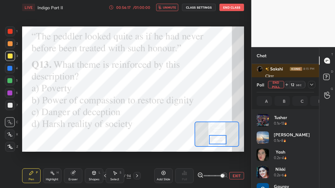
click at [309, 85] on icon at bounding box center [311, 84] width 5 height 5
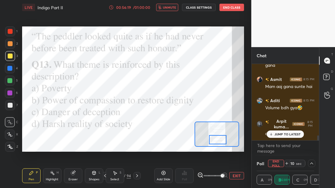
click at [286, 133] on p "JUMP TO LATEST" at bounding box center [287, 134] width 26 height 4
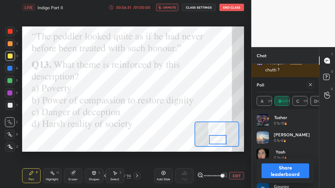
click at [311, 85] on icon at bounding box center [310, 84] width 3 height 3
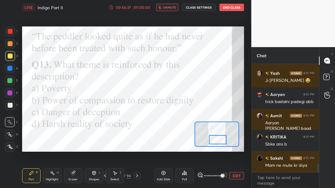
click at [170, 9] on span "unmute" at bounding box center [169, 7] width 13 height 4
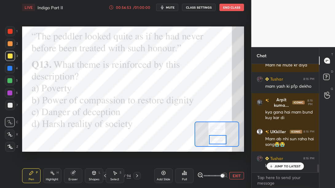
click at [170, 9] on span "mute" at bounding box center [170, 7] width 9 height 4
click at [138, 174] on icon at bounding box center [137, 175] width 5 height 5
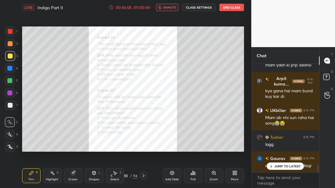
click at [212, 178] on div "Zoom" at bounding box center [213, 179] width 8 height 3
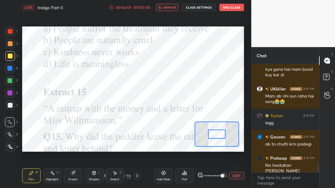
click at [220, 175] on span at bounding box center [212, 175] width 18 height 9
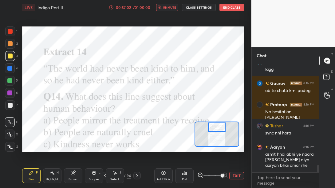
drag, startPoint x: 218, startPoint y: 133, endPoint x: 218, endPoint y: 124, distance: 9.2
click at [218, 124] on div at bounding box center [216, 127] width 17 height 10
click at [168, 5] on button "unmute" at bounding box center [167, 7] width 22 height 7
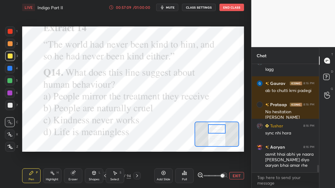
click at [212, 130] on div at bounding box center [216, 129] width 17 height 10
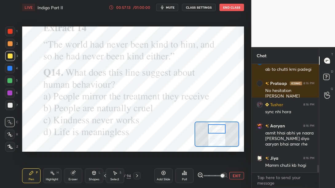
click at [172, 6] on span "mute" at bounding box center [170, 7] width 9 height 4
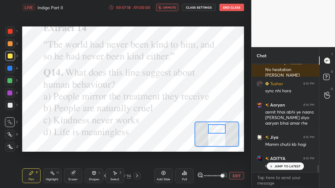
click at [284, 164] on p "JUMP TO LATEST" at bounding box center [287, 166] width 26 height 4
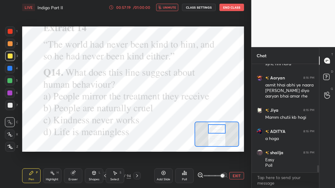
click at [166, 9] on span "unmute" at bounding box center [169, 7] width 13 height 4
click at [166, 9] on button "mute" at bounding box center [167, 7] width 22 height 7
click at [182, 178] on div "Poll" at bounding box center [184, 179] width 5 height 3
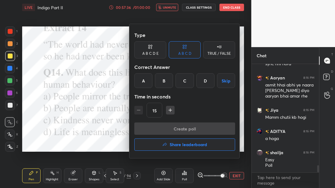
click at [147, 83] on div "A" at bounding box center [143, 80] width 18 height 15
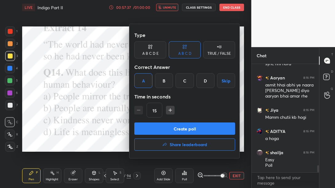
click at [159, 126] on button "Create poll" at bounding box center [184, 128] width 101 height 12
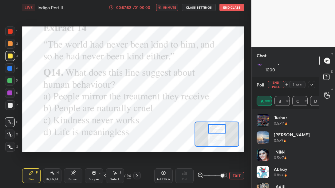
scroll to position [1691, 0]
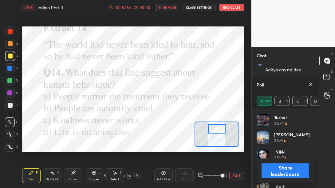
click at [312, 84] on icon at bounding box center [310, 84] width 5 height 5
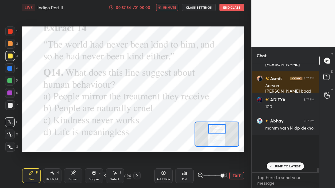
scroll to position [2, 2]
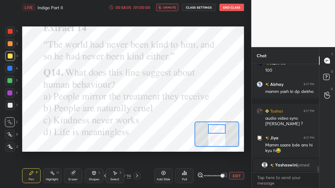
click at [169, 10] on button "unmute" at bounding box center [167, 7] width 22 height 7
click at [168, 4] on button "mute" at bounding box center [167, 7] width 22 height 7
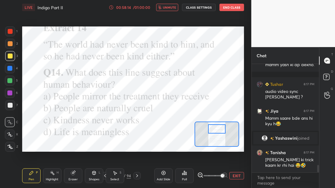
click at [240, 8] on button "End Class" at bounding box center [231, 7] width 25 height 7
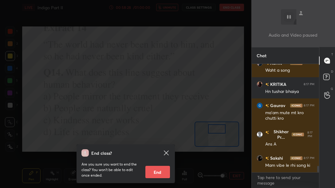
click at [165, 152] on icon at bounding box center [166, 152] width 5 height 5
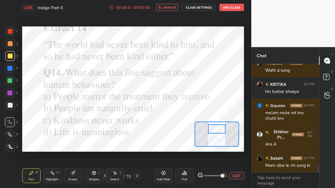
click at [166, 5] on button "unmute" at bounding box center [167, 7] width 22 height 7
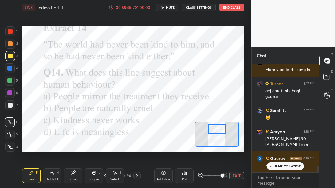
click at [185, 174] on icon at bounding box center [184, 172] width 5 height 5
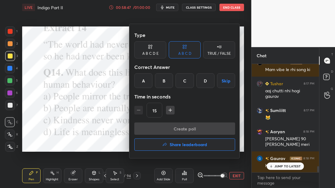
click at [181, 150] on button "Share leaderboard" at bounding box center [184, 144] width 101 height 12
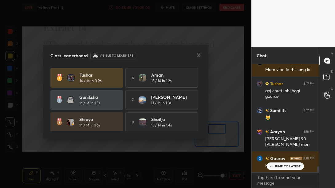
click at [198, 54] on icon at bounding box center [198, 55] width 5 height 5
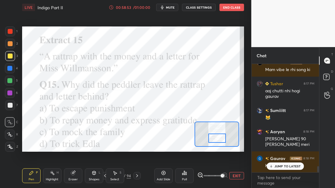
drag, startPoint x: 215, startPoint y: 131, endPoint x: 215, endPoint y: 140, distance: 9.2
click at [215, 140] on div at bounding box center [216, 138] width 17 height 10
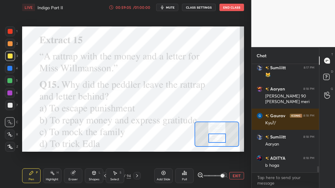
scroll to position [1829, 0]
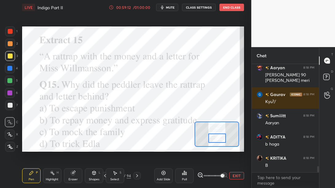
click at [188, 176] on div "Poll" at bounding box center [184, 175] width 18 height 15
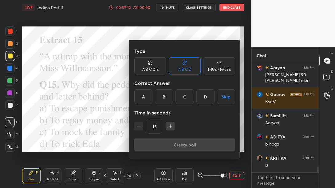
scroll to position [1850, 0]
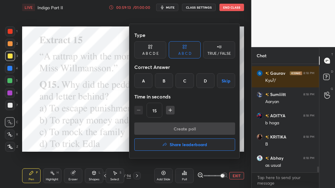
click at [166, 80] on div "B" at bounding box center [164, 80] width 18 height 15
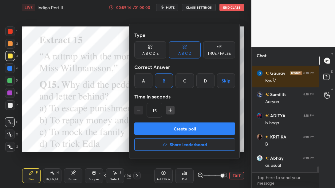
click at [167, 133] on button "Create poll" at bounding box center [184, 128] width 101 height 12
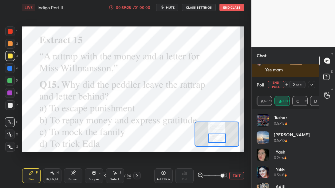
scroll to position [2030, 0]
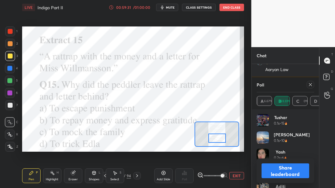
click at [283, 173] on button "Share leaderboard" at bounding box center [285, 170] width 48 height 15
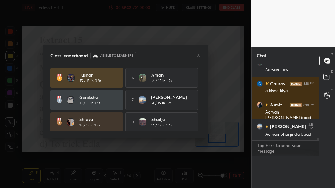
scroll to position [0, 0]
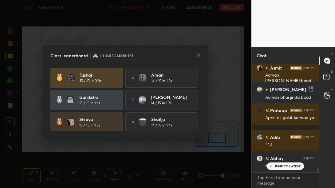
click at [197, 57] on div at bounding box center [198, 55] width 5 height 6
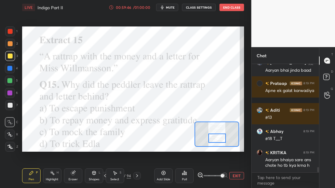
click at [235, 176] on button "EXIT" at bounding box center [236, 175] width 15 height 7
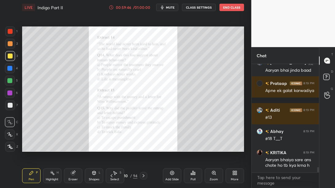
click at [240, 176] on div "More" at bounding box center [234, 175] width 18 height 15
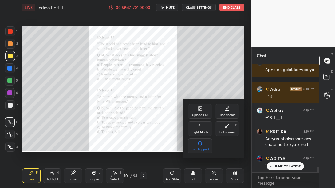
click at [198, 111] on div "Upload File" at bounding box center [200, 111] width 25 height 15
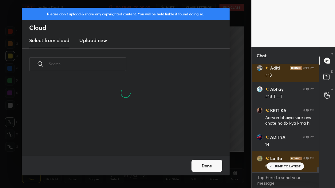
click at [88, 41] on h3 "Upload new" at bounding box center [93, 40] width 28 height 7
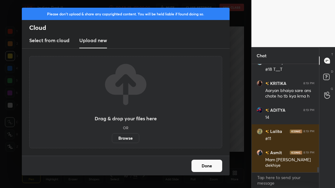
click at [123, 139] on label "Browse" at bounding box center [125, 138] width 27 height 10
click at [112, 139] on input "Browse" at bounding box center [112, 138] width 0 height 10
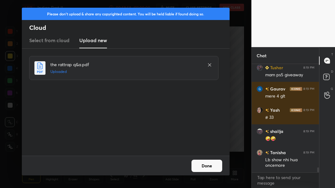
click at [209, 165] on button "Done" at bounding box center [206, 165] width 31 height 12
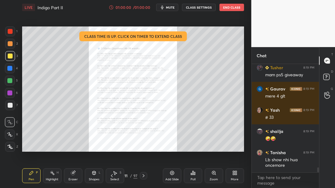
click at [217, 178] on div "Zoom" at bounding box center [213, 179] width 8 height 3
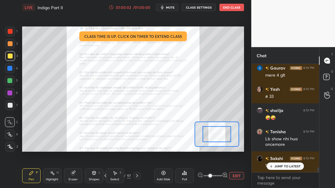
click at [183, 173] on icon at bounding box center [182, 174] width 1 height 2
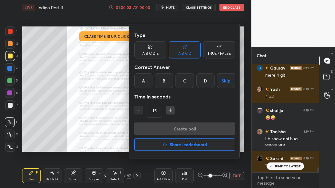
click at [178, 147] on button "Share leaderboard" at bounding box center [184, 144] width 101 height 12
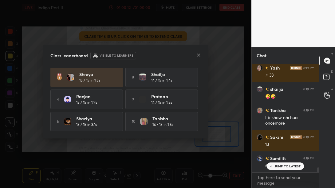
click at [198, 56] on icon at bounding box center [198, 55] width 5 height 5
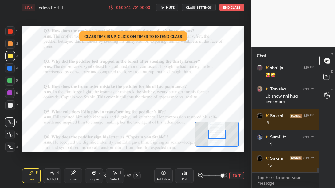
click at [221, 175] on span at bounding box center [212, 175] width 18 height 9
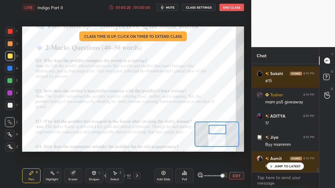
drag, startPoint x: 216, startPoint y: 134, endPoint x: 217, endPoint y: 129, distance: 4.6
click at [217, 129] on div at bounding box center [217, 130] width 17 height 10
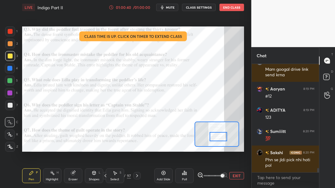
drag, startPoint x: 217, startPoint y: 129, endPoint x: 217, endPoint y: 136, distance: 7.1
click at [217, 136] on div at bounding box center [217, 137] width 17 height 10
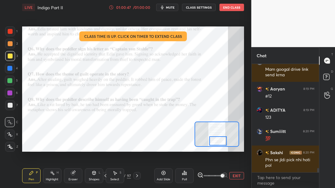
scroll to position [2700, 0]
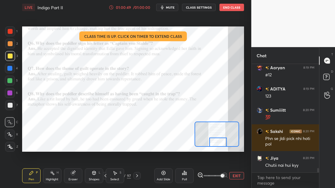
drag, startPoint x: 216, startPoint y: 137, endPoint x: 216, endPoint y: 143, distance: 6.8
click at [216, 143] on div at bounding box center [217, 142] width 17 height 10
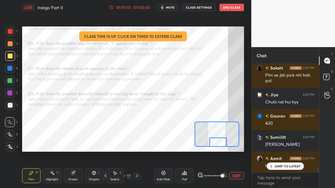
click at [136, 174] on icon at bounding box center [137, 175] width 5 height 5
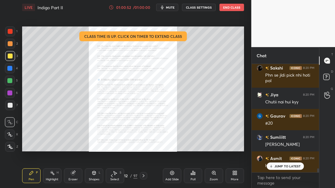
scroll to position [2784, 0]
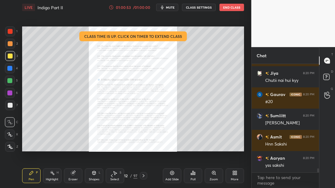
click at [212, 174] on icon at bounding box center [213, 172] width 5 height 5
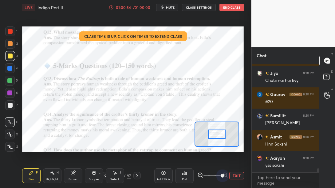
click at [219, 175] on span at bounding box center [212, 175] width 18 height 9
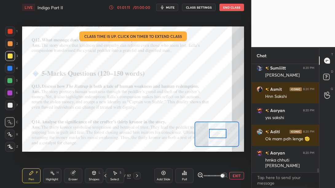
scroll to position [2859, 0]
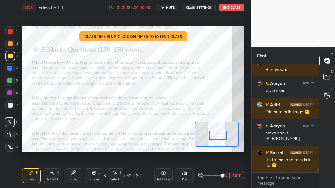
click at [220, 135] on div at bounding box center [217, 136] width 17 height 10
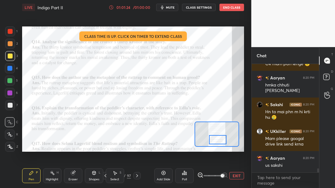
scroll to position [2928, 0]
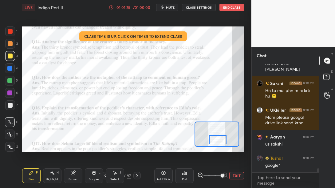
drag, startPoint x: 215, startPoint y: 133, endPoint x: 215, endPoint y: 137, distance: 4.3
click at [215, 137] on div at bounding box center [217, 140] width 17 height 10
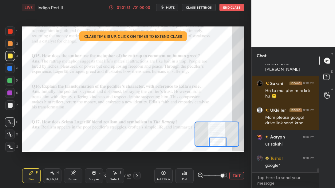
click at [215, 140] on div at bounding box center [217, 142] width 17 height 10
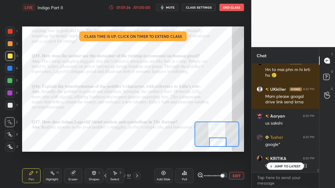
click at [135, 175] on icon at bounding box center [137, 175] width 5 height 5
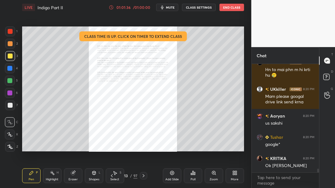
scroll to position [2970, 0]
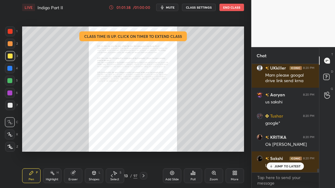
click at [212, 176] on div "Zoom" at bounding box center [214, 175] width 18 height 15
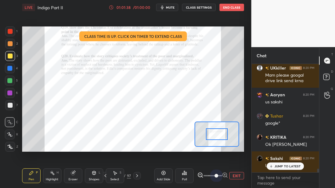
click at [218, 176] on span at bounding box center [212, 175] width 18 height 9
click at [218, 174] on span at bounding box center [216, 176] width 4 height 4
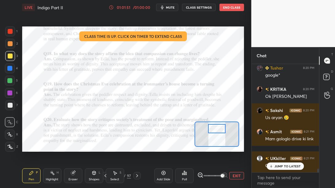
scroll to position [3039, 0]
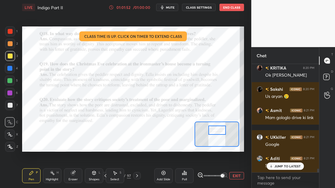
drag, startPoint x: 223, startPoint y: 133, endPoint x: 223, endPoint y: 129, distance: 4.0
click at [223, 129] on div at bounding box center [216, 130] width 17 height 10
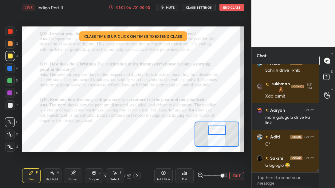
scroll to position [3156, 0]
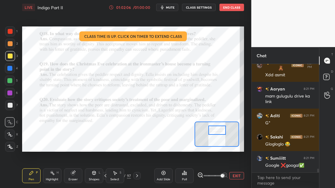
click at [128, 177] on div "97" at bounding box center [129, 176] width 4 height 6
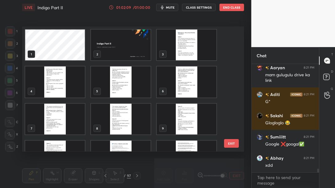
scroll to position [3202, 0]
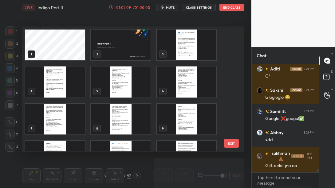
click at [136, 40] on img "grid" at bounding box center [121, 44] width 60 height 31
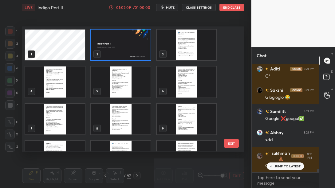
click at [136, 40] on img "grid" at bounding box center [121, 44] width 60 height 31
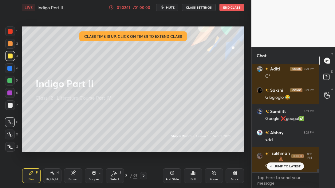
scroll to position [3224, 0]
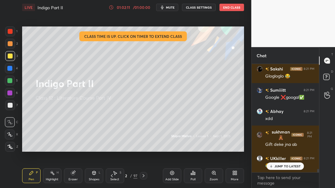
click at [296, 168] on div "JUMP TO LATEST" at bounding box center [285, 165] width 37 height 7
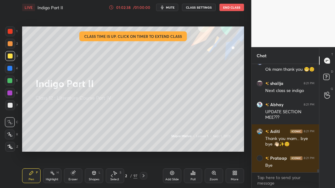
scroll to position [3626, 0]
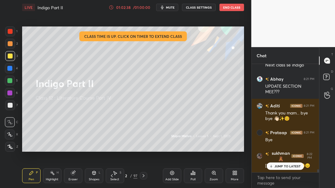
click at [234, 7] on button "End Class" at bounding box center [231, 7] width 25 height 7
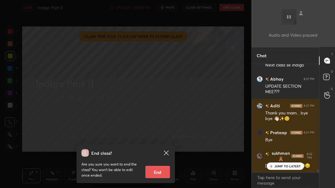
click at [152, 174] on button "End" at bounding box center [157, 172] width 25 height 12
type textarea "x"
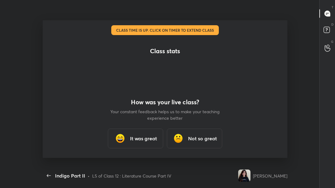
scroll to position [2, 0]
